Goal: Task Accomplishment & Management: Complete application form

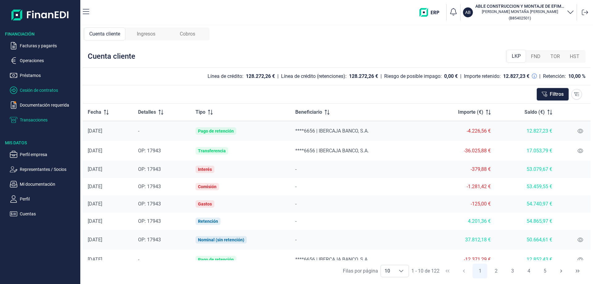
drag, startPoint x: 0, startPoint y: 0, endPoint x: 33, endPoint y: 92, distance: 97.9
click at [33, 92] on p "Cesión de contratos" at bounding box center [49, 89] width 58 height 7
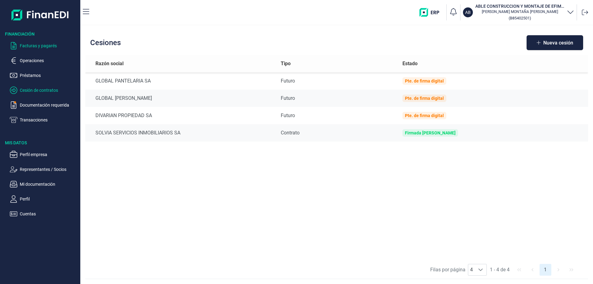
click at [44, 47] on p "Facturas y pagarés" at bounding box center [49, 45] width 58 height 7
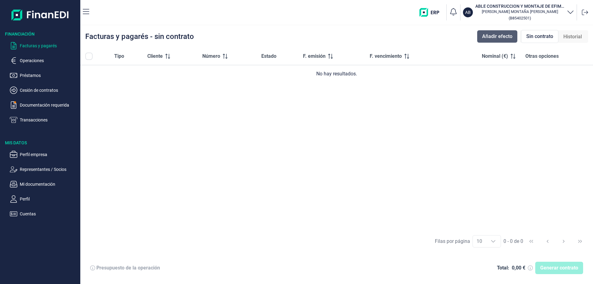
click at [496, 36] on span "Añadir efecto" at bounding box center [497, 36] width 30 height 7
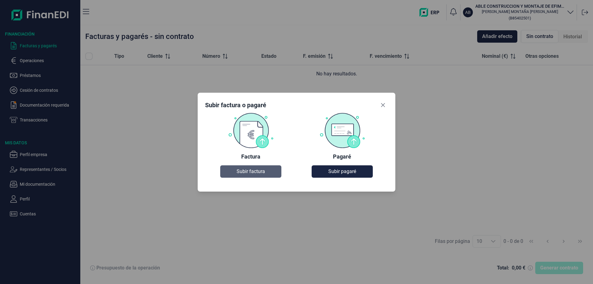
click at [245, 168] on span "Subir factura" at bounding box center [251, 171] width 28 height 7
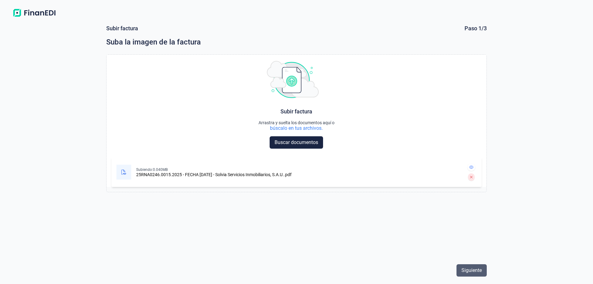
click at [467, 272] on span "Siguiente" at bounding box center [471, 270] width 20 height 7
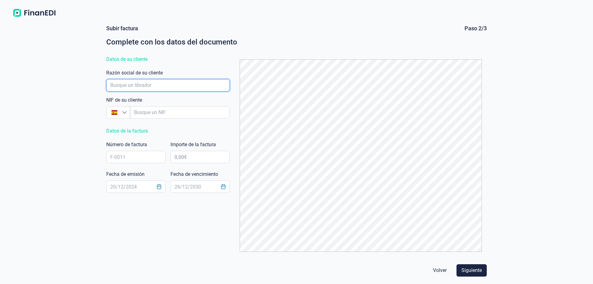
click at [146, 85] on input "empresaAutocomplete" at bounding box center [168, 85] width 124 height 12
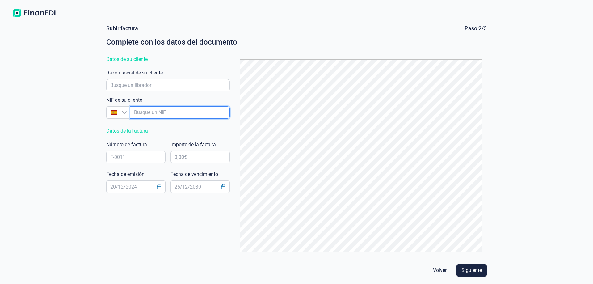
click at [164, 109] on input "empresaAutocomplete" at bounding box center [180, 112] width 100 height 12
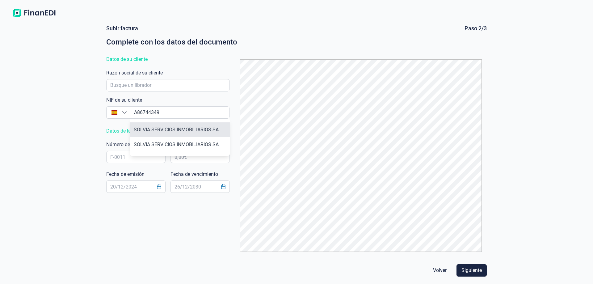
click at [169, 132] on li "SOLVIA SERVICIOS INMOBILIARIOS SA" at bounding box center [180, 129] width 100 height 15
type input "A86744349"
type input "SOLVIA SERVICIOS INMOBILIARIOS SA"
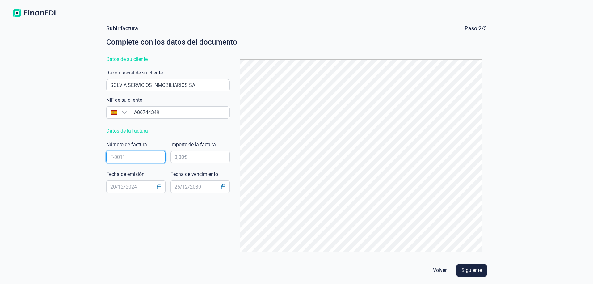
click at [125, 154] on input "text" at bounding box center [135, 157] width 59 height 12
click at [123, 160] on input "text" at bounding box center [135, 157] width 59 height 12
type input "25RNA0246/0015/2025"
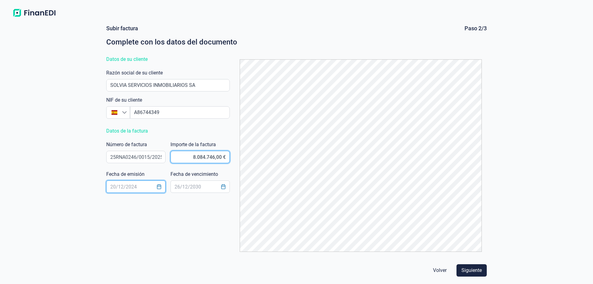
click at [176, 152] on input "8.084.746,00 €" at bounding box center [199, 157] width 59 height 12
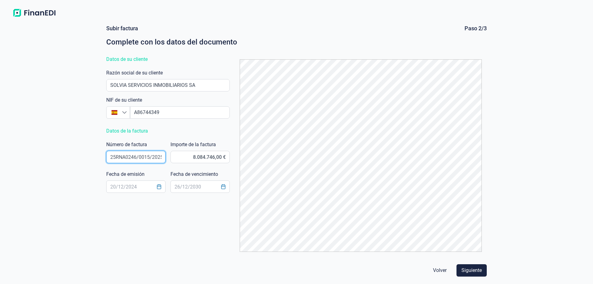
click at [165, 153] on input "25RNA0246/0015/2025" at bounding box center [135, 157] width 59 height 12
click at [177, 158] on input "8.084.746,00 €" at bounding box center [199, 157] width 59 height 12
click at [202, 160] on input "80,00 €" at bounding box center [199, 157] width 59 height 12
type input "80.847,46 €"
click at [125, 187] on input "text" at bounding box center [135, 186] width 59 height 12
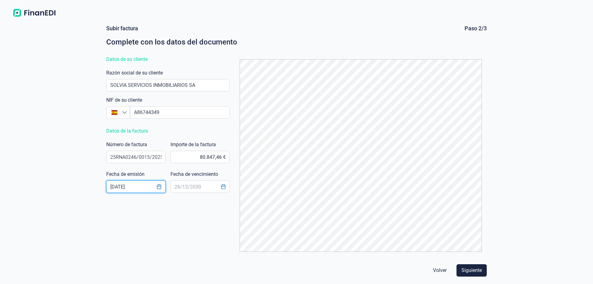
type input "[DATE]"
type input "2"
type input "[DATE]"
click at [467, 269] on span "Siguiente" at bounding box center [471, 270] width 20 height 7
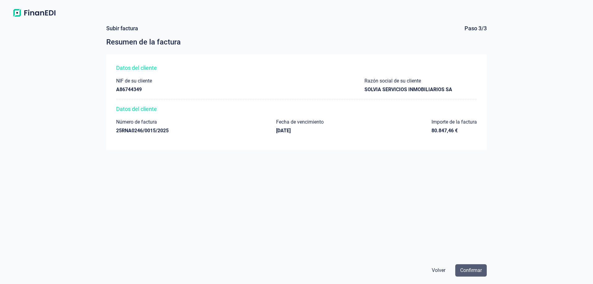
click at [477, 271] on span "Confirmar" at bounding box center [471, 270] width 22 height 7
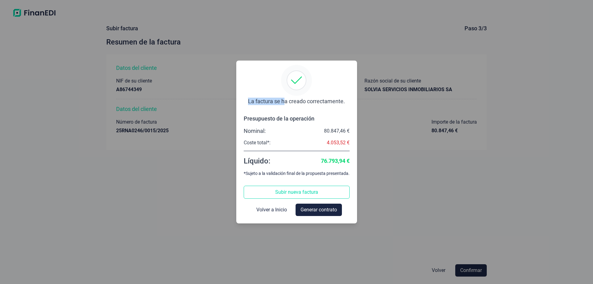
drag, startPoint x: 291, startPoint y: 88, endPoint x: 285, endPoint y: 103, distance: 15.9
click at [285, 103] on div "La factura se ha creado correctamente." at bounding box center [296, 92] width 97 height 44
click at [329, 97] on div "La factura se ha creado correctamente." at bounding box center [296, 92] width 97 height 44
click at [273, 212] on span "Volver a Inicio" at bounding box center [271, 209] width 31 height 7
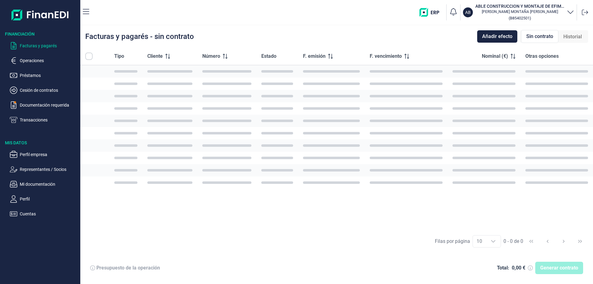
checkbox input "true"
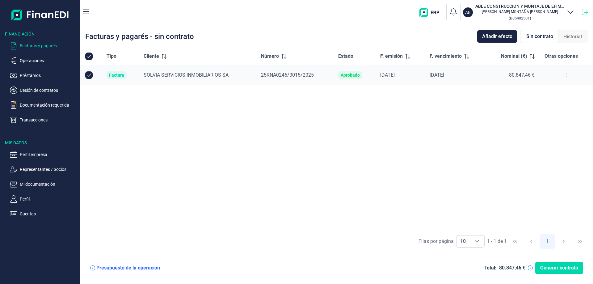
click at [586, 11] on icon at bounding box center [585, 12] width 6 height 6
